Goal: Task Accomplishment & Management: Use online tool/utility

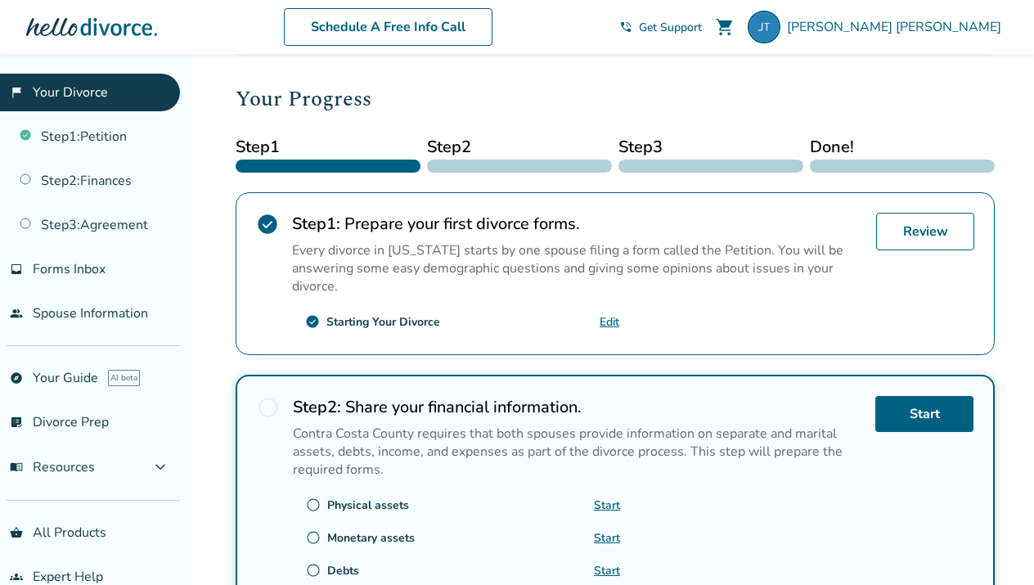
scroll to position [191, 0]
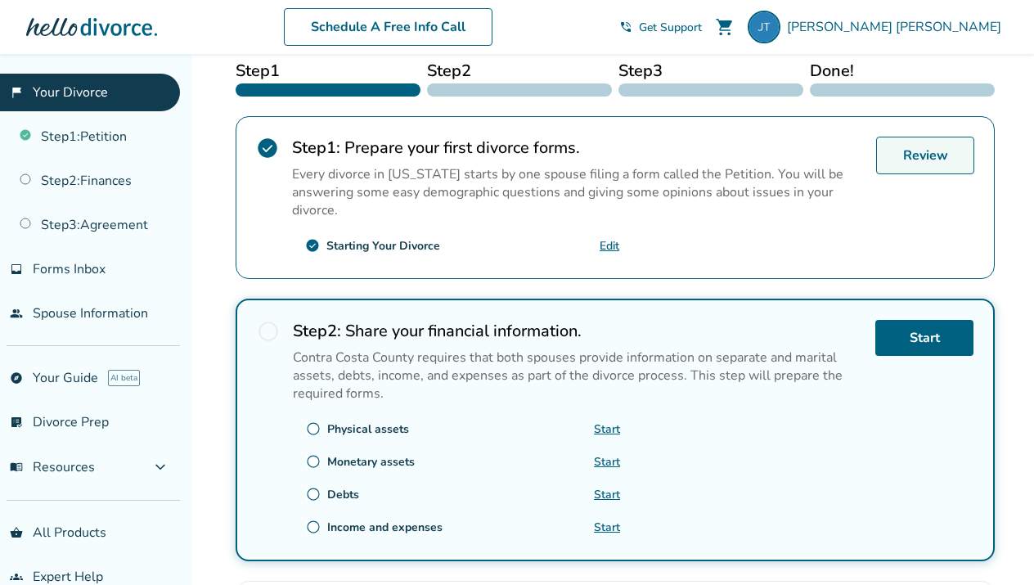
click at [885, 230] on div "Review" at bounding box center [925, 198] width 98 height 122
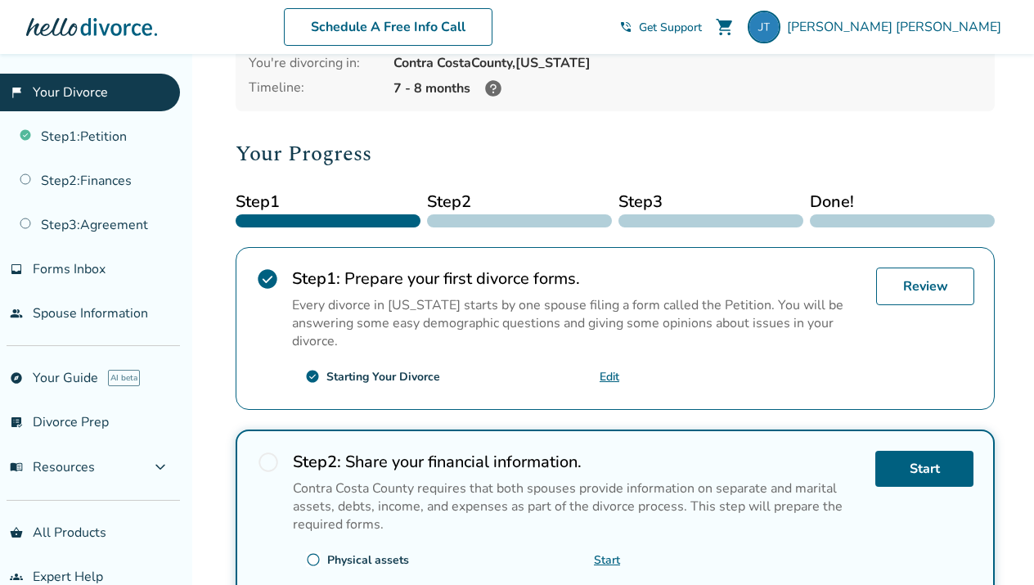
scroll to position [136, 0]
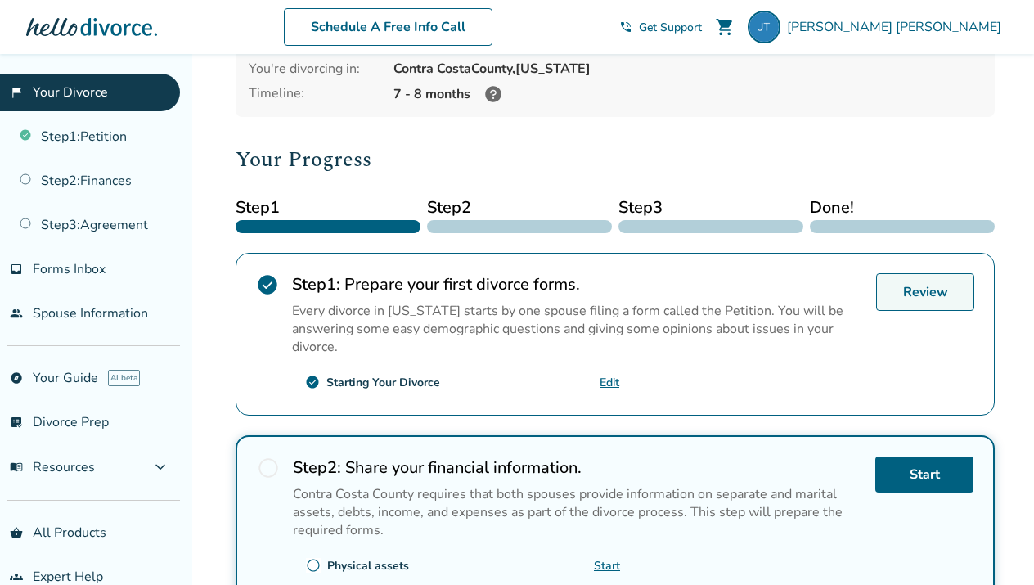
click at [919, 277] on link "Review" at bounding box center [925, 292] width 98 height 38
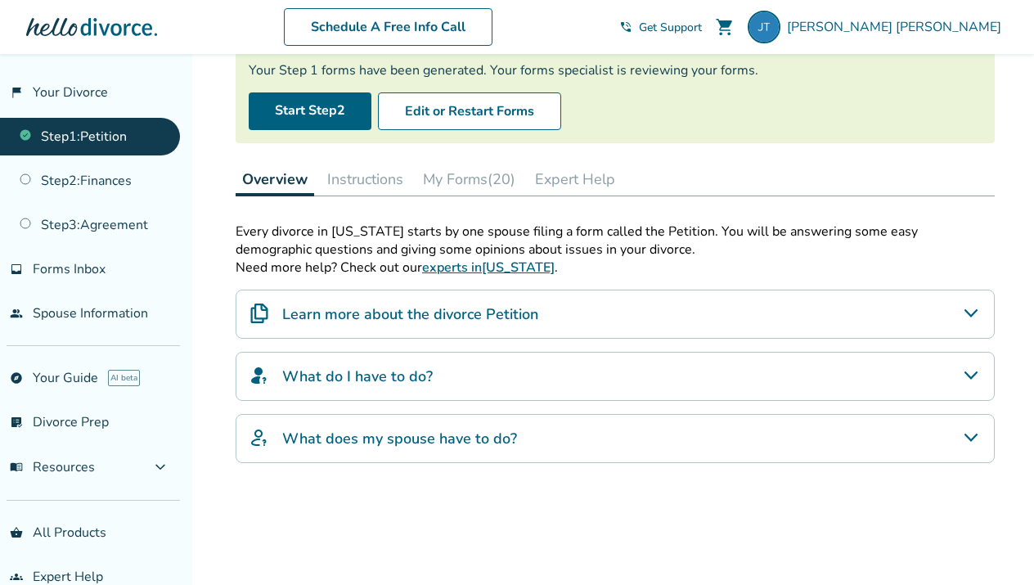
scroll to position [151, 0]
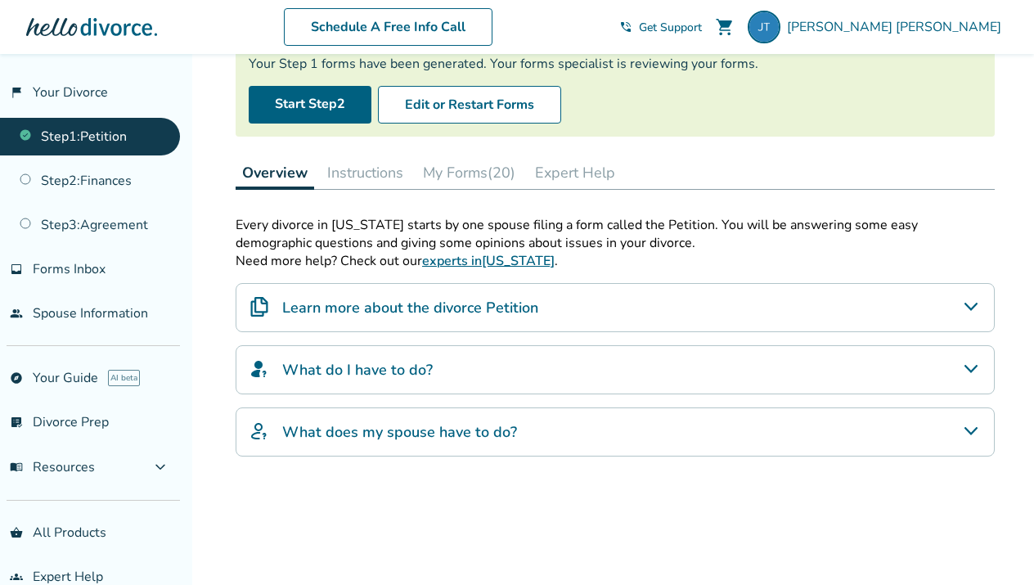
click at [373, 173] on button "Instructions" at bounding box center [365, 172] width 89 height 33
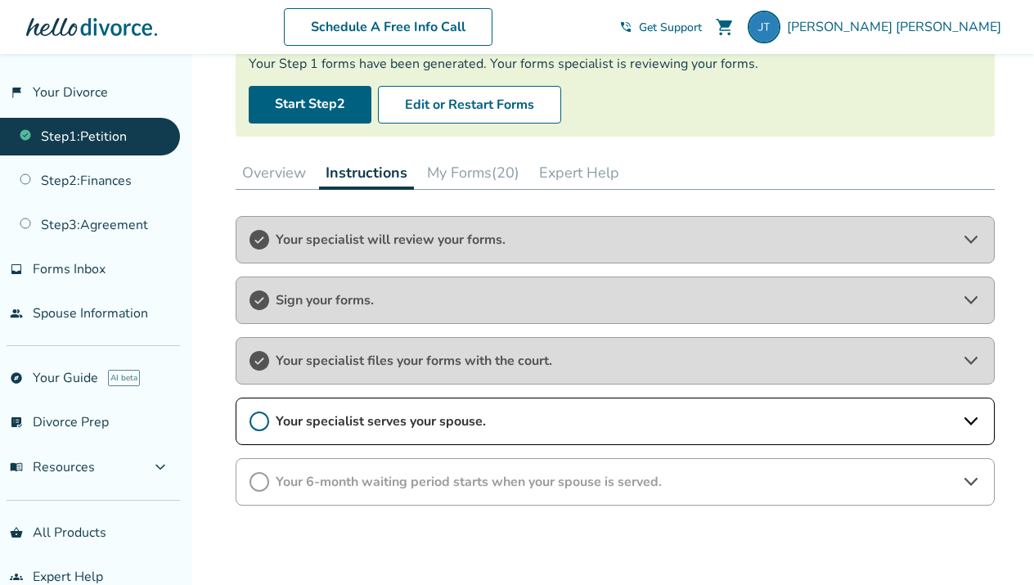
click at [485, 173] on button "My Forms (20)" at bounding box center [473, 172] width 106 height 33
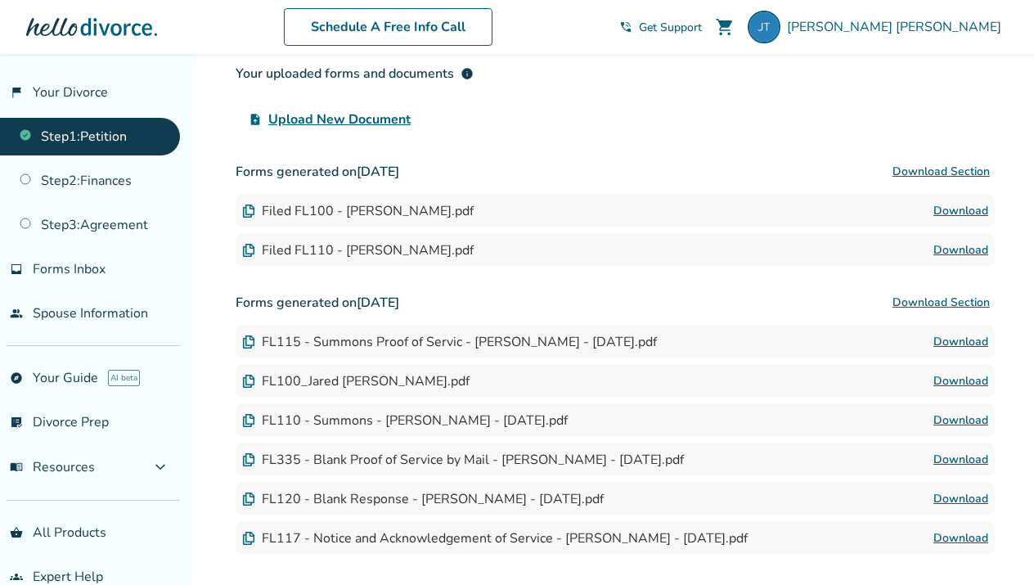
scroll to position [380, 0]
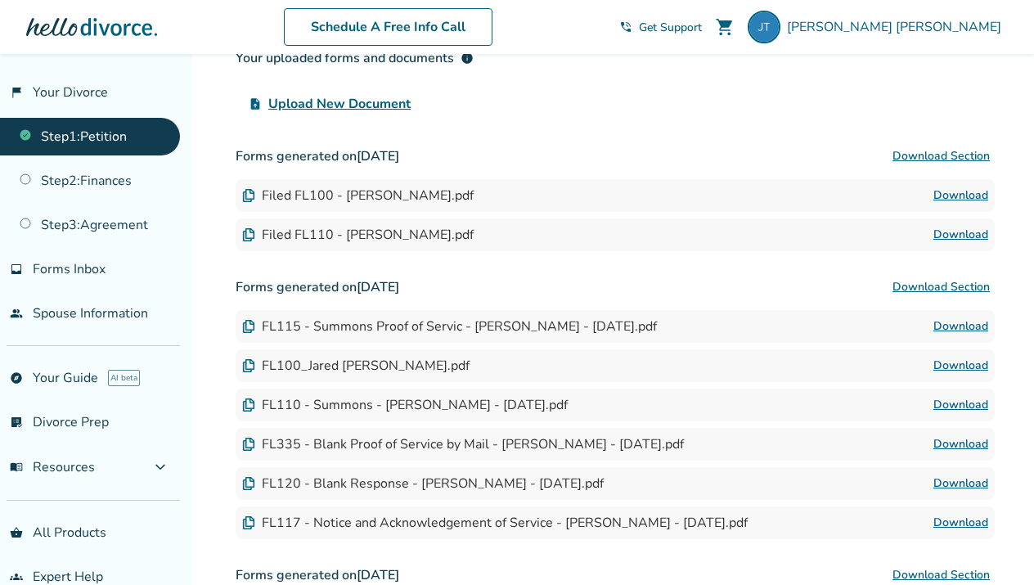
click at [947, 191] on link "Download" at bounding box center [960, 196] width 55 height 20
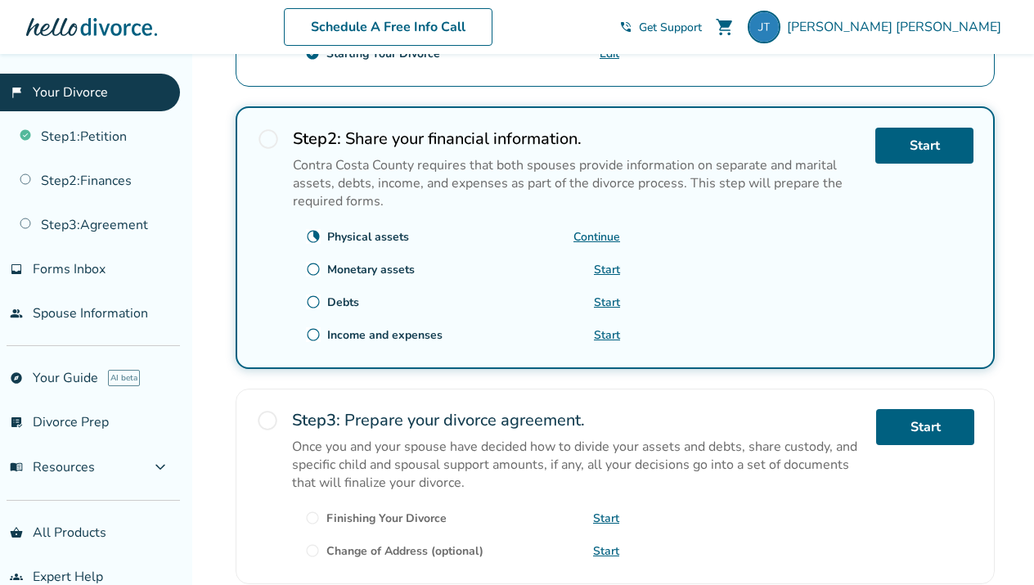
scroll to position [466, 0]
